Goal: Communication & Community: Answer question/provide support

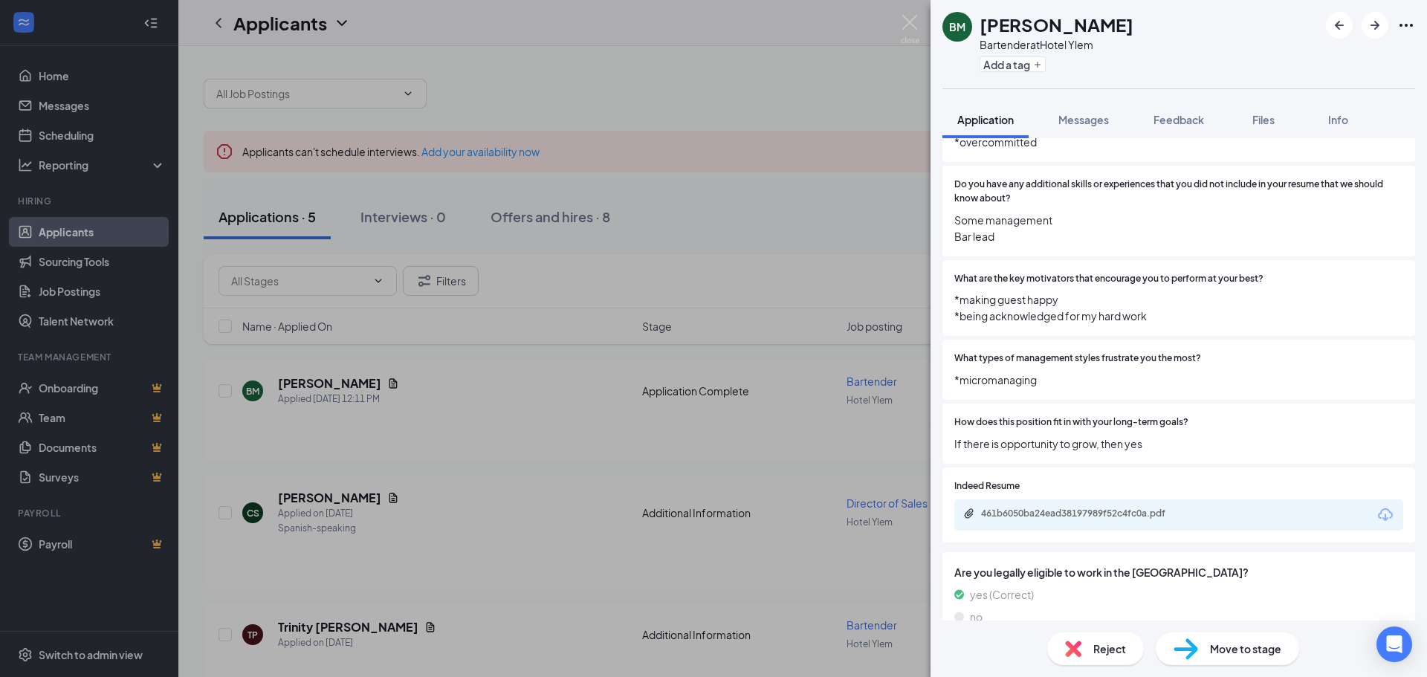
scroll to position [1041, 0]
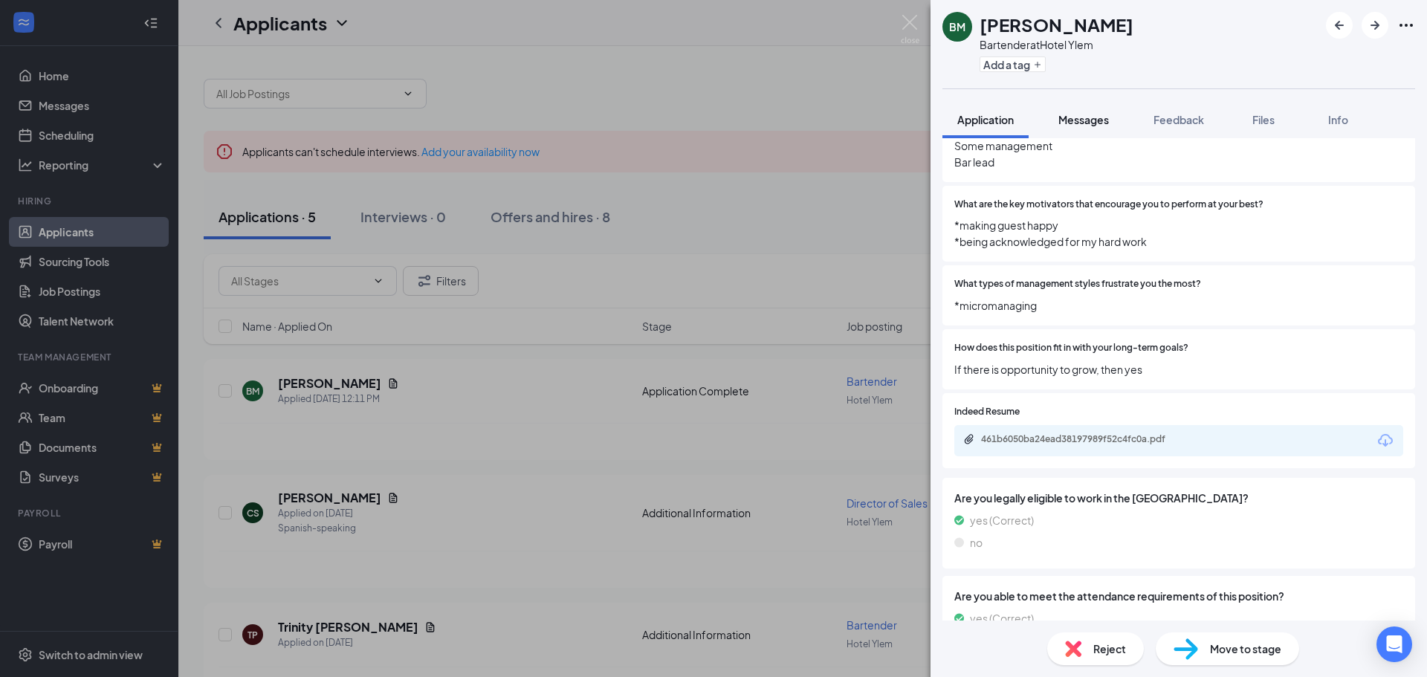
click at [1085, 122] on span "Messages" at bounding box center [1084, 119] width 51 height 13
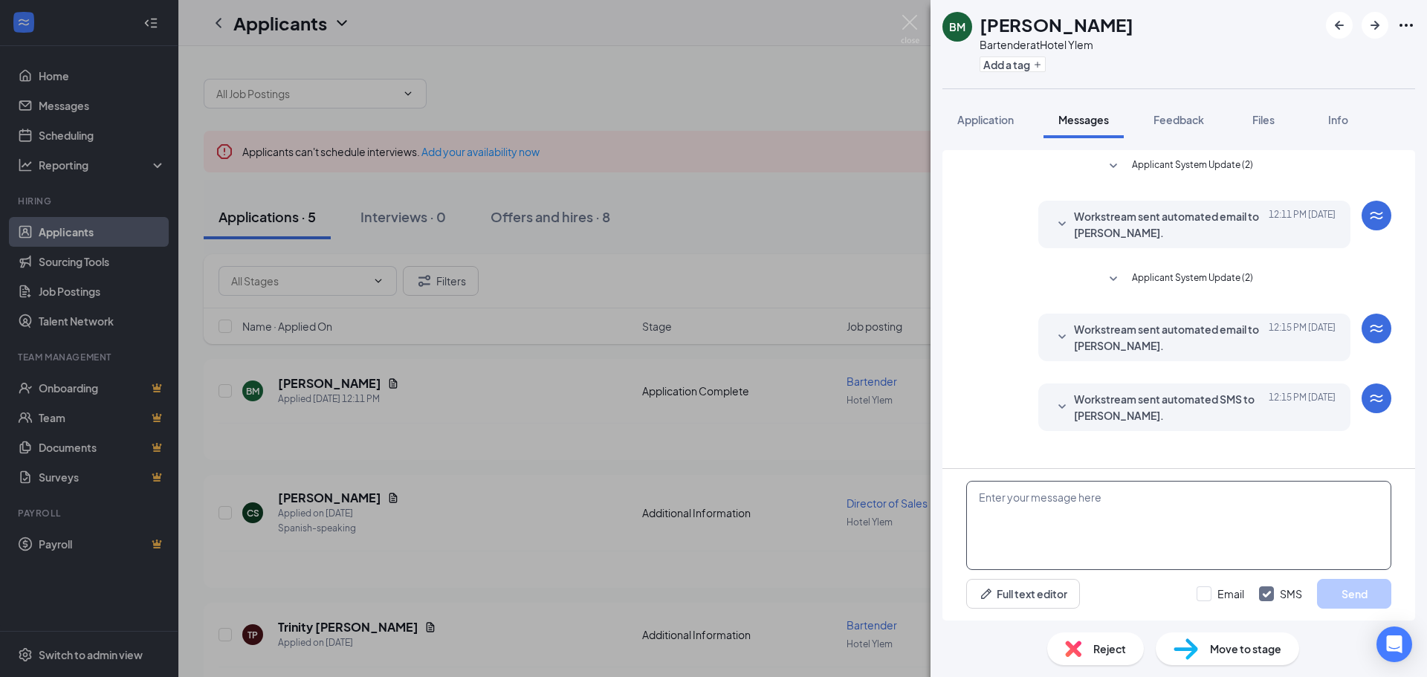
click at [1149, 520] on textarea at bounding box center [1178, 525] width 425 height 89
click at [1013, 545] on textarea "Hi! We would like to schedule an in person interview. Please choose a time belo…" at bounding box center [1178, 525] width 425 height 89
click at [1042, 556] on textarea "Hi! We would like to schedule an in person interview. Please choose a time belo…" at bounding box center [1178, 525] width 425 height 89
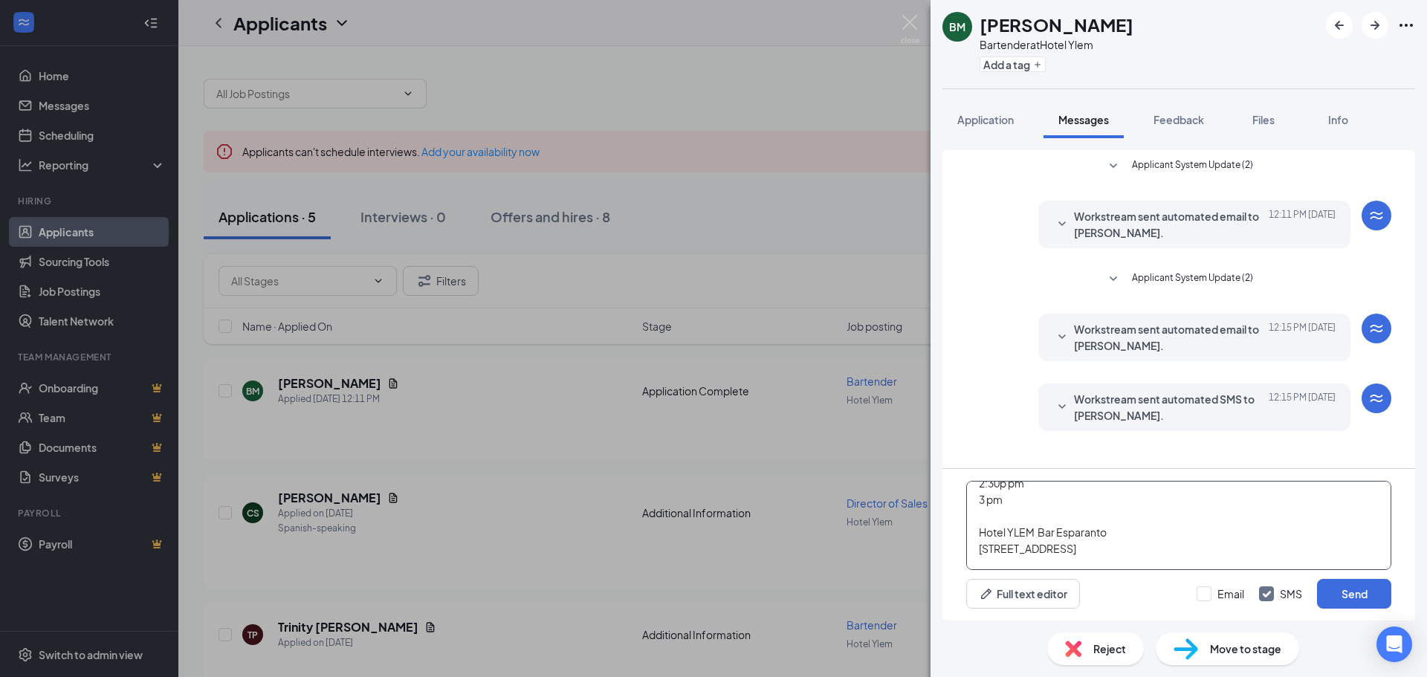
scroll to position [0, 0]
drag, startPoint x: 1142, startPoint y: 562, endPoint x: 963, endPoint y: 471, distance: 200.8
click at [963, 471] on div "Hi! We would like to schedule an in person interview. Please choose a time belo…" at bounding box center [1179, 545] width 473 height 152
type textarea "Hi! We would like to schedule an in person interview. Please choose a time belo…"
click at [1358, 599] on button "Send" at bounding box center [1354, 594] width 74 height 30
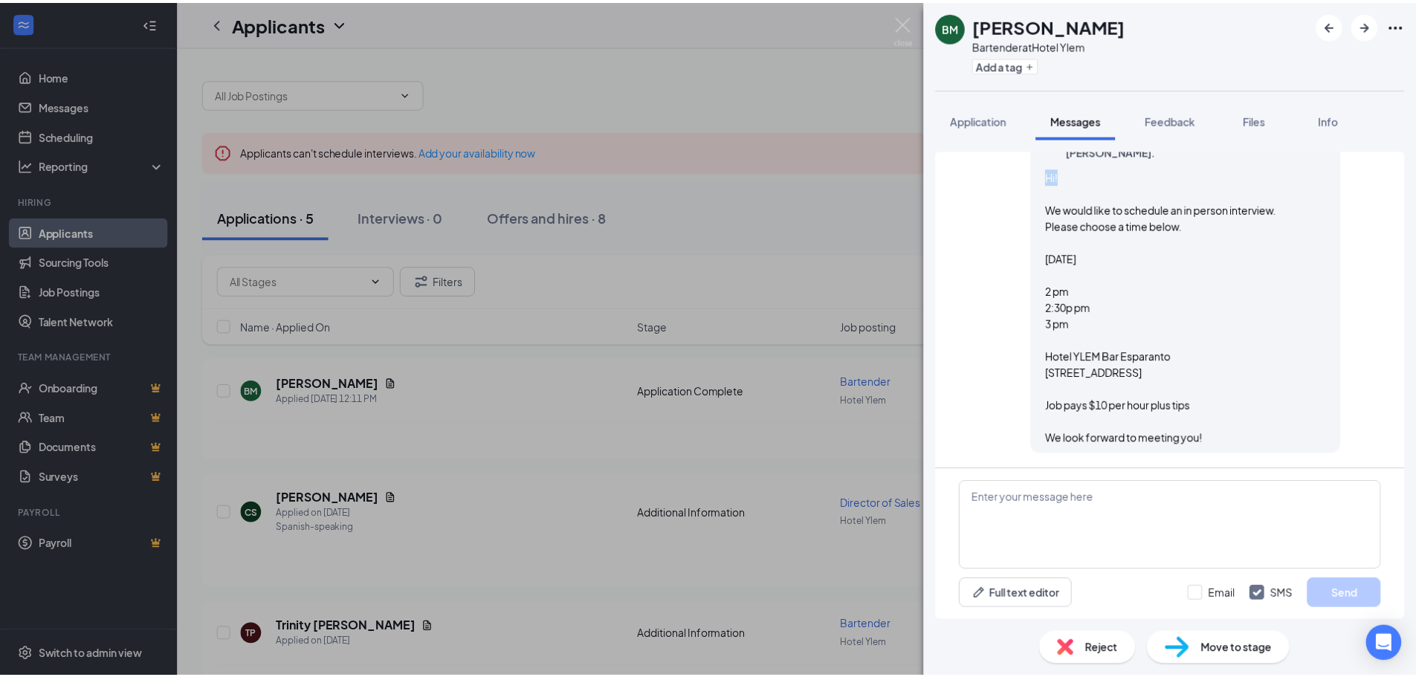
scroll to position [332, 0]
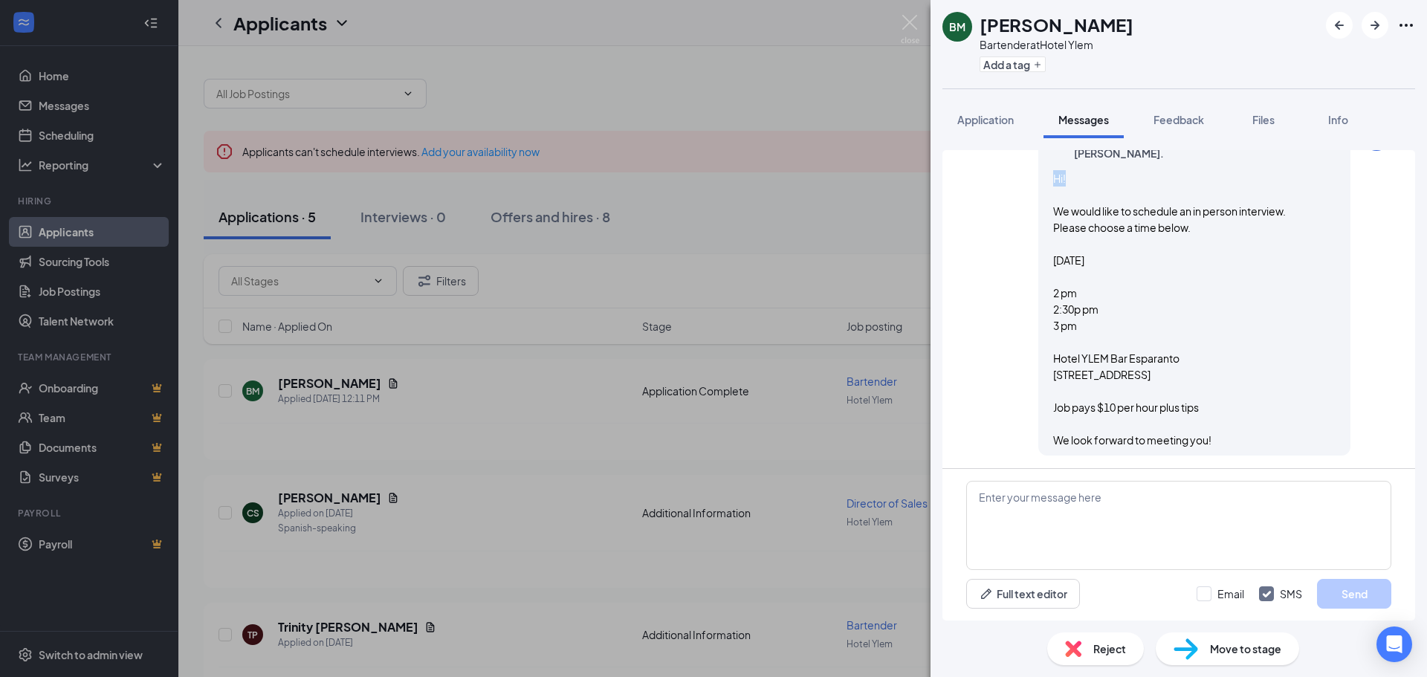
drag, startPoint x: 1039, startPoint y: 159, endPoint x: 1201, endPoint y: 439, distance: 323.5
click at [1201, 439] on div "[PERSON_NAME] sent SMS to [PERSON_NAME]. [DATE] 12:50 PM Hi! We would like to s…" at bounding box center [1195, 288] width 312 height 335
copy span "Hi! We would like to schedule an in person interview. Please choose a time belo…"
click at [1369, 32] on icon "ArrowRight" at bounding box center [1375, 25] width 18 height 18
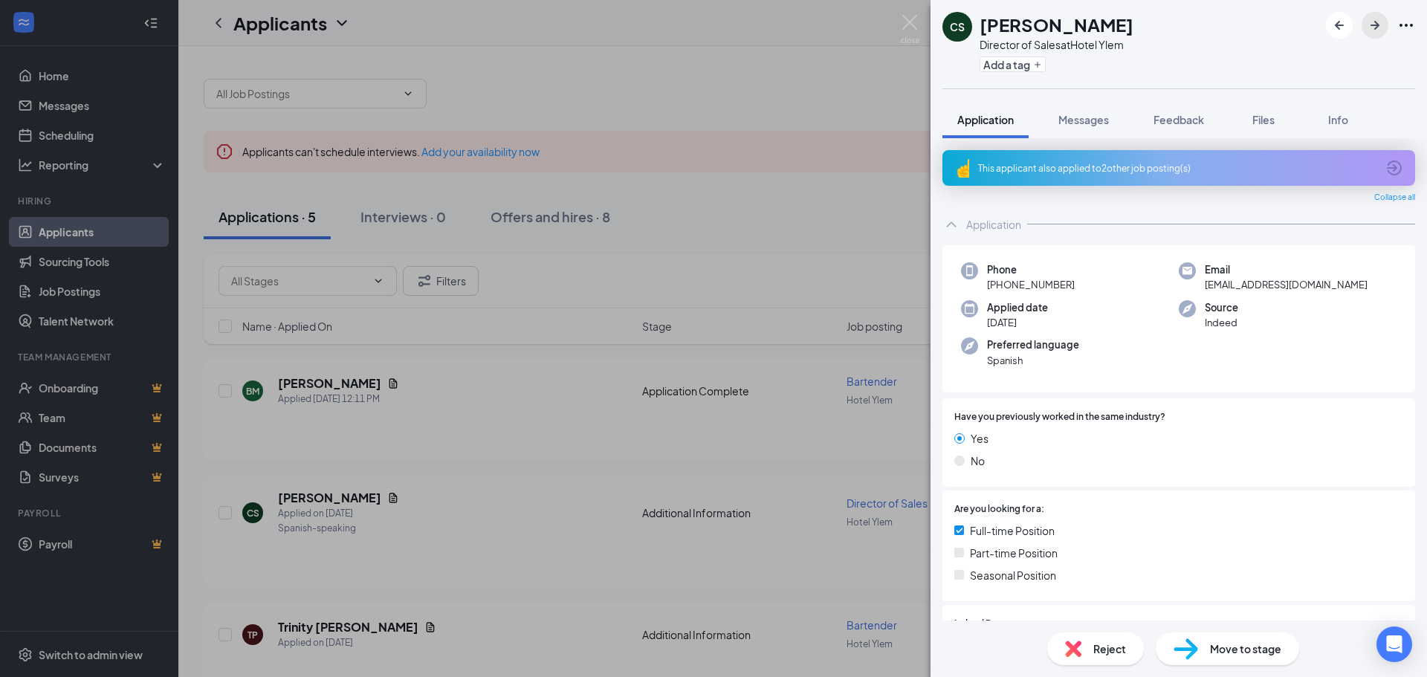
click at [1369, 32] on icon "ArrowRight" at bounding box center [1375, 25] width 18 height 18
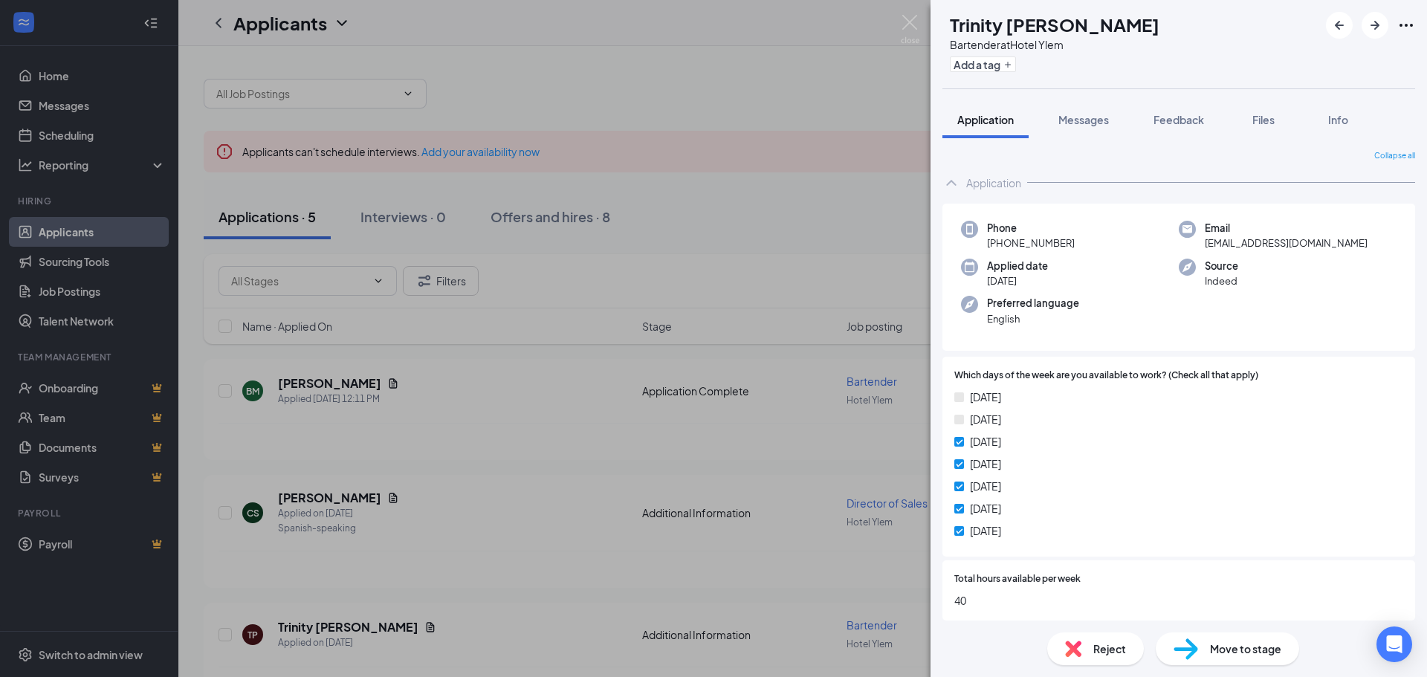
click at [1114, 647] on span "Reject" at bounding box center [1110, 649] width 33 height 16
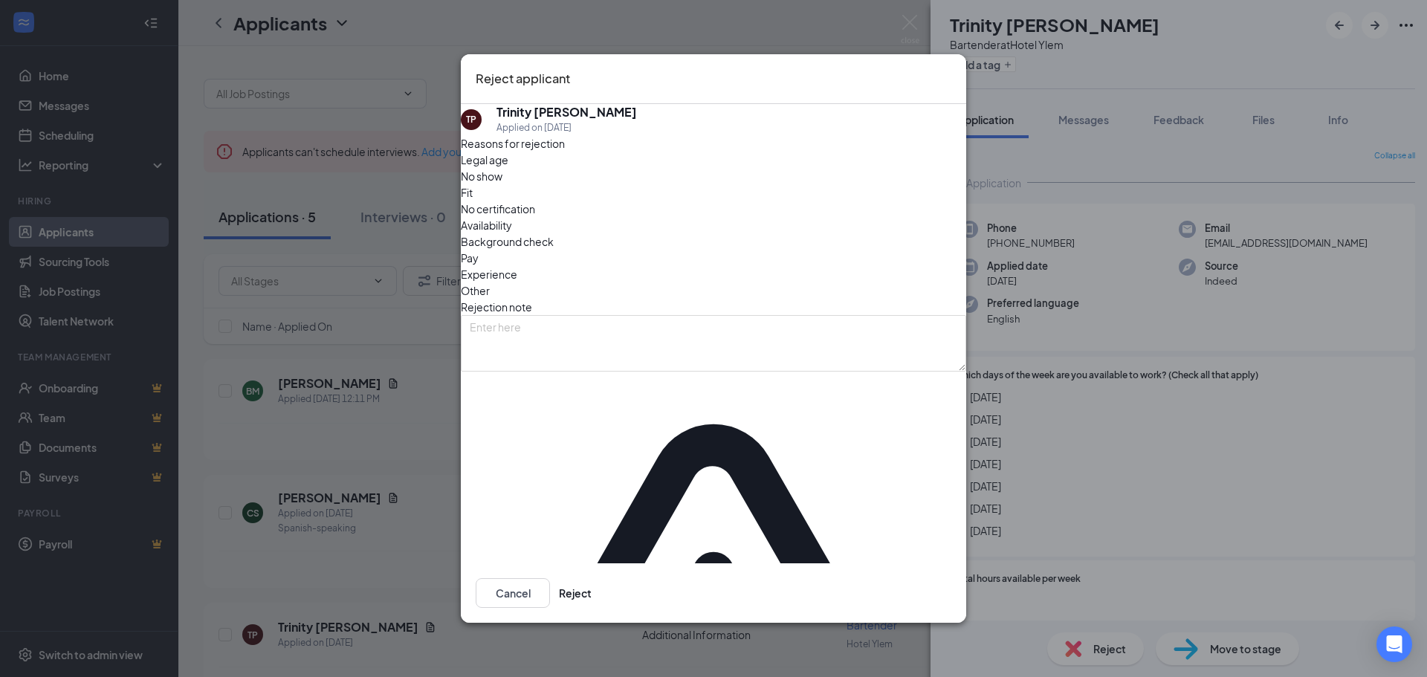
click at [789, 233] on div "Availability" at bounding box center [714, 225] width 506 height 16
click at [592, 578] on button "Reject" at bounding box center [575, 593] width 33 height 30
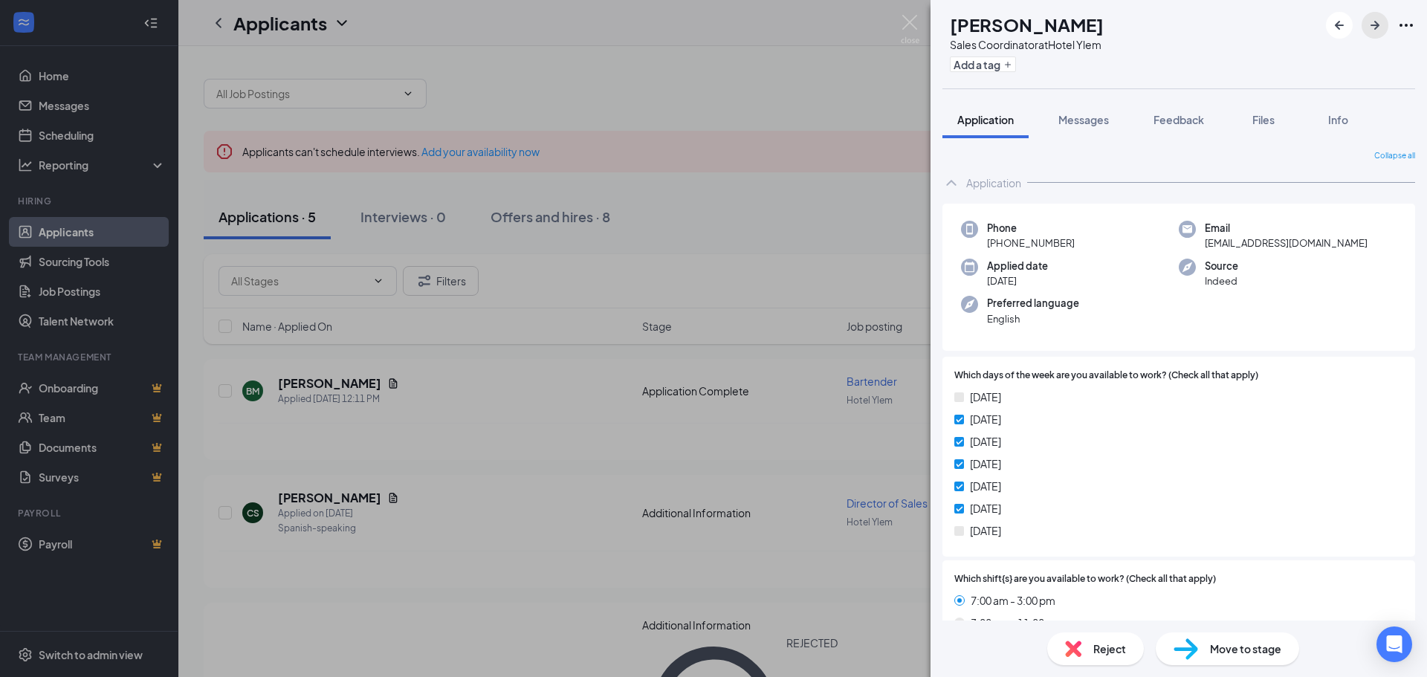
click at [1378, 29] on icon "ArrowRight" at bounding box center [1375, 25] width 18 height 18
click at [915, 22] on img at bounding box center [910, 29] width 19 height 29
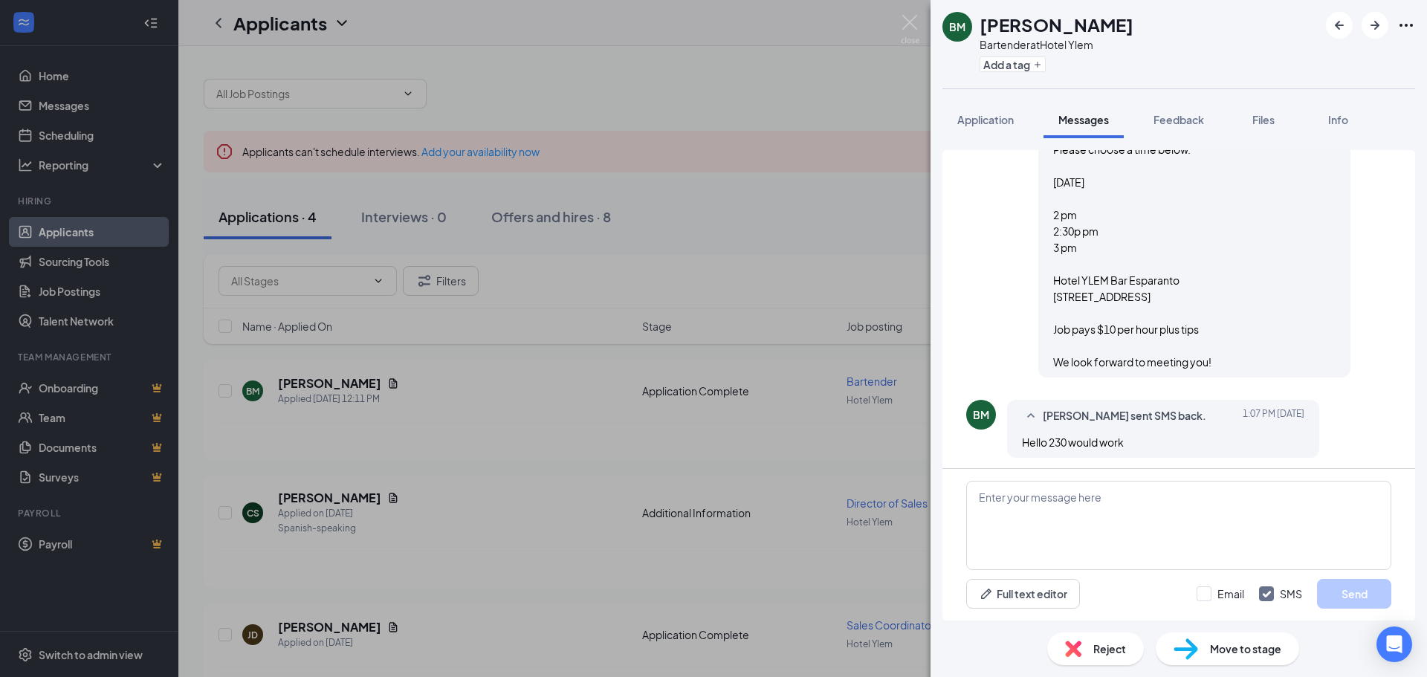
scroll to position [416, 0]
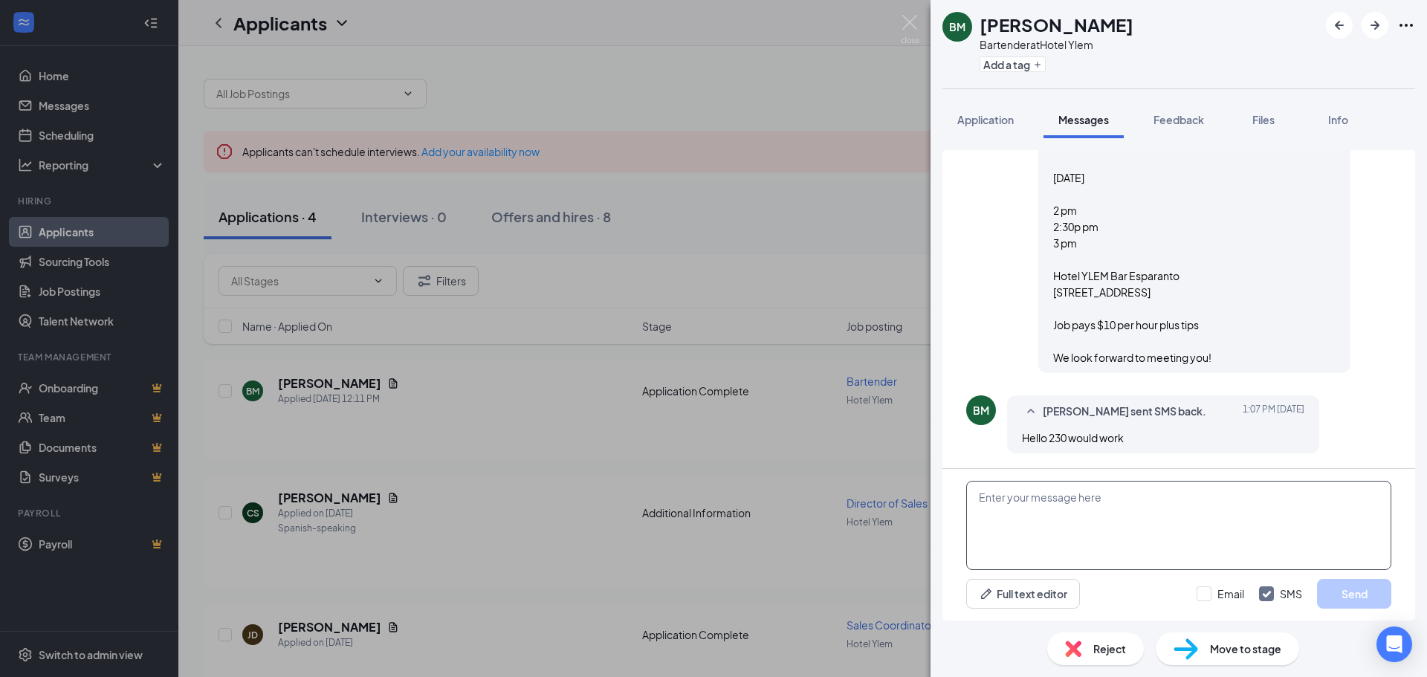
click at [1124, 532] on textarea at bounding box center [1178, 525] width 425 height 89
type textarea "We'll see you [DATE] at 2:30 pm"
click at [1329, 590] on button "Send" at bounding box center [1354, 594] width 74 height 30
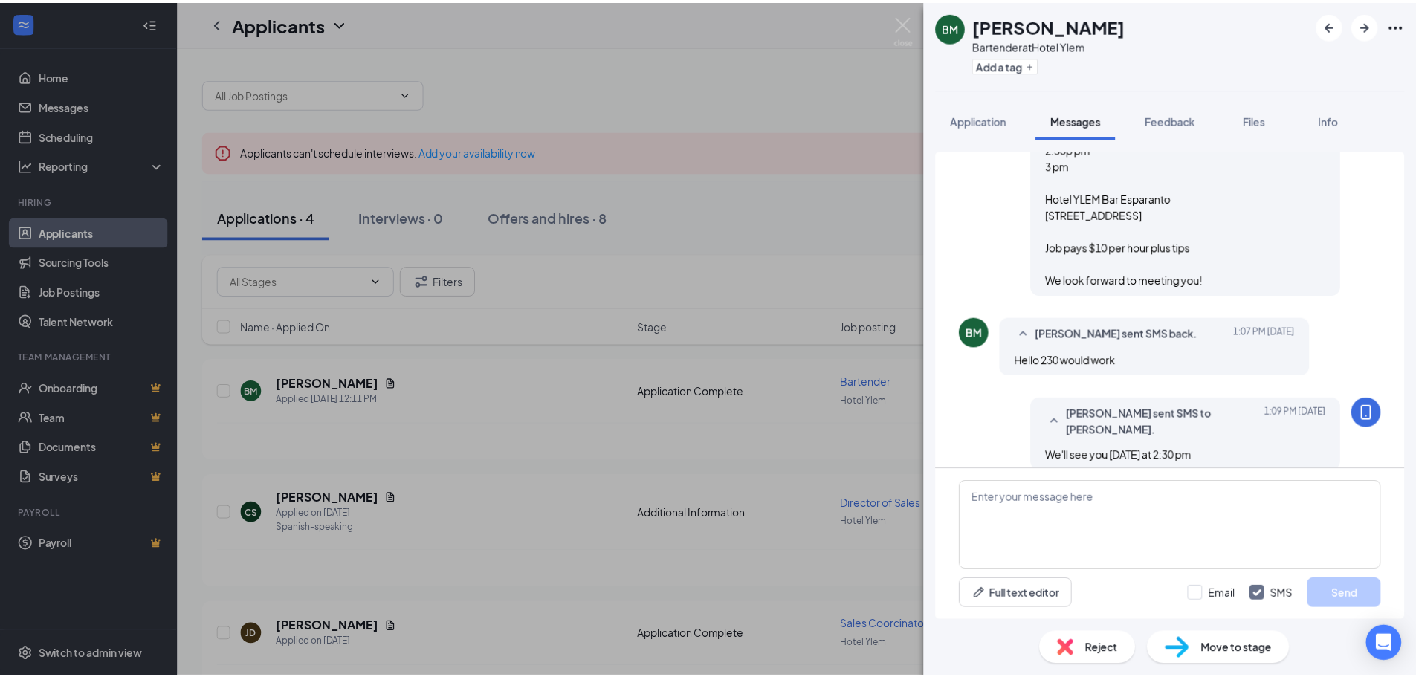
scroll to position [497, 0]
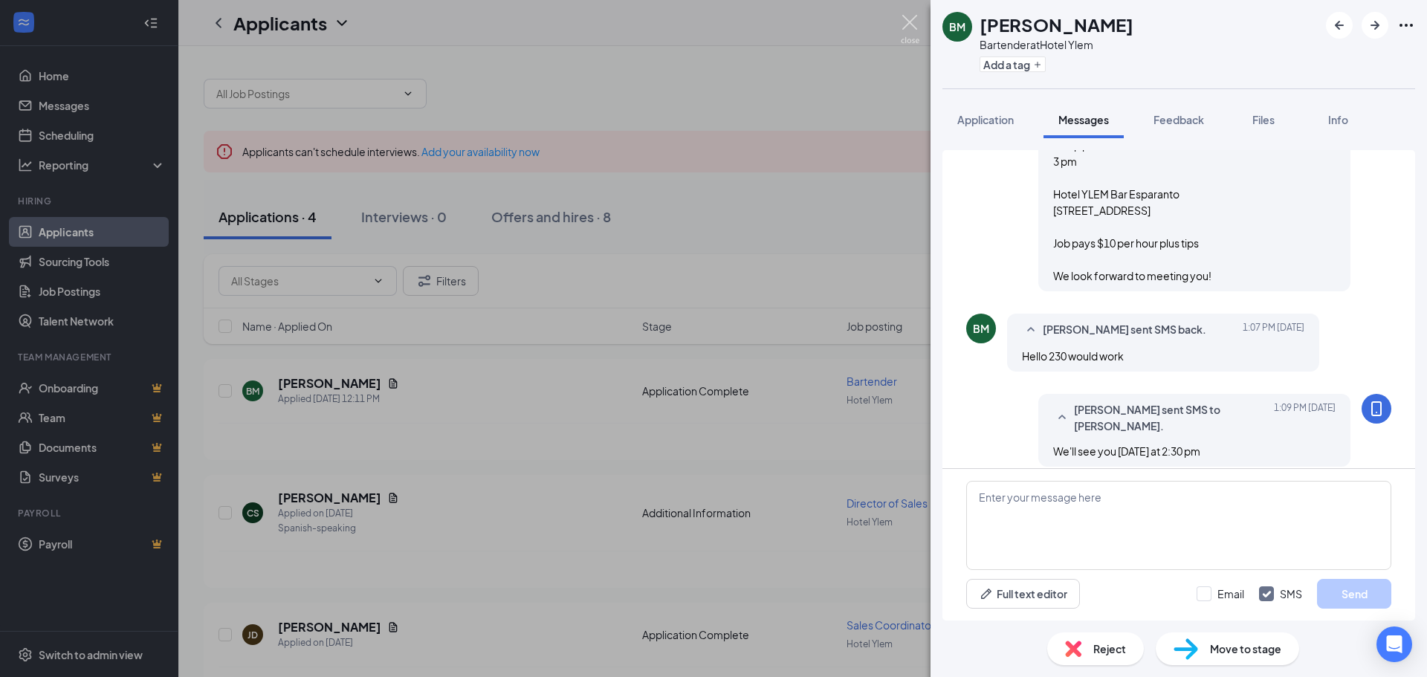
click at [914, 22] on img at bounding box center [910, 29] width 19 height 29
